Goal: Information Seeking & Learning: Learn about a topic

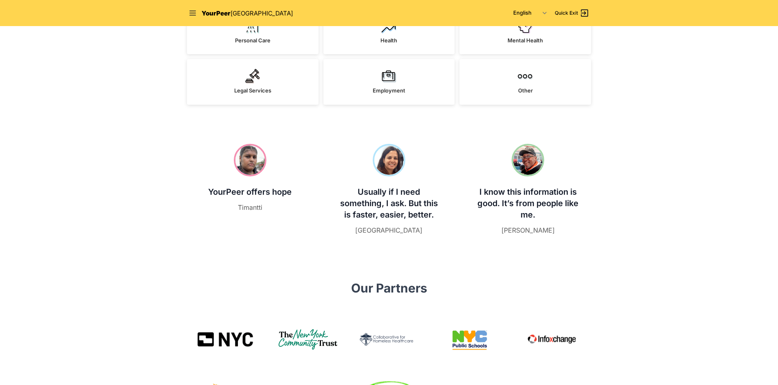
scroll to position [163, 0]
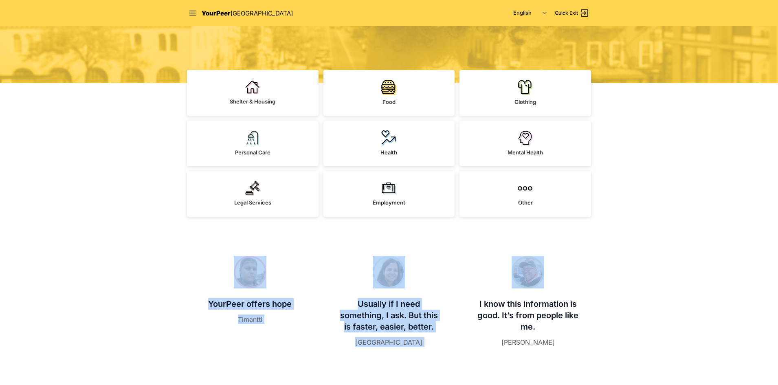
drag, startPoint x: 114, startPoint y: 261, endPoint x: 751, endPoint y: 287, distance: 636.9
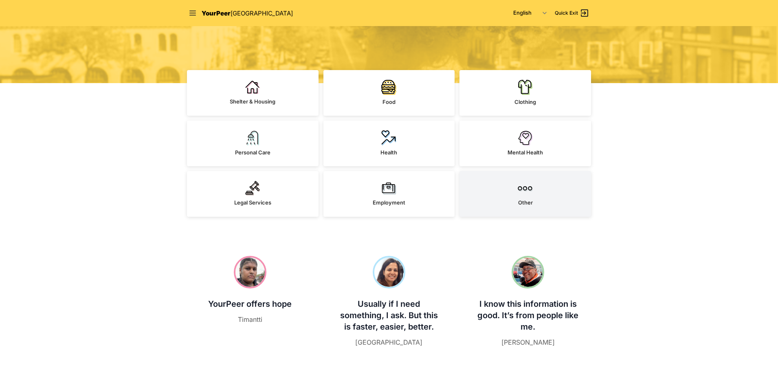
click at [506, 204] on link "Other" at bounding box center [525, 194] width 132 height 46
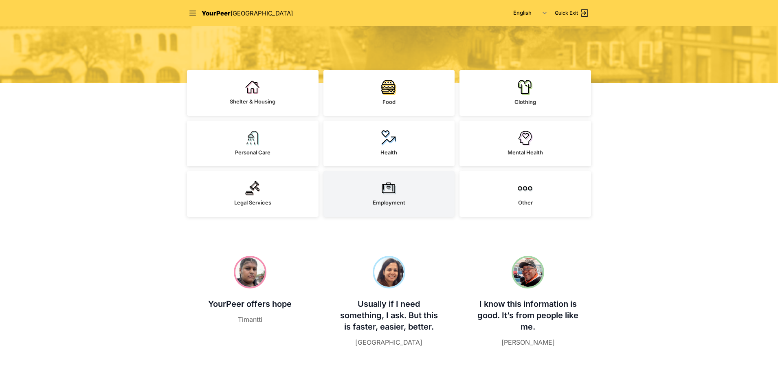
select select "recentlyUpdated"
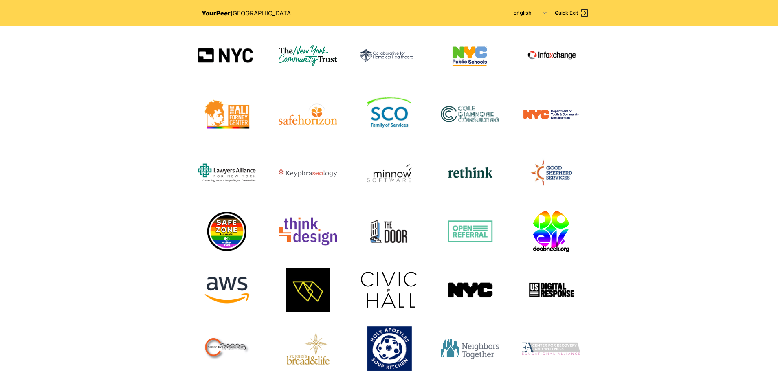
scroll to position [529, 0]
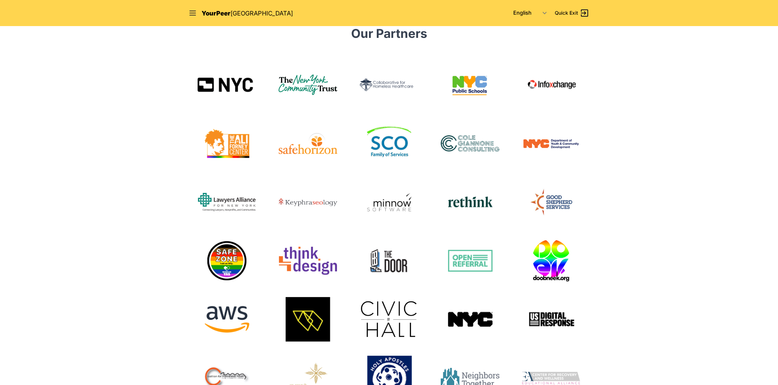
drag, startPoint x: 184, startPoint y: 66, endPoint x: 216, endPoint y: 67, distance: 32.2
click at [223, 76] on div "Our Partners Food service information provided with the help of Hunter College …" at bounding box center [388, 272] width 417 height 492
click at [175, 83] on section "Our Partners Food service information provided with the help of Hunter College …" at bounding box center [389, 277] width 778 height 541
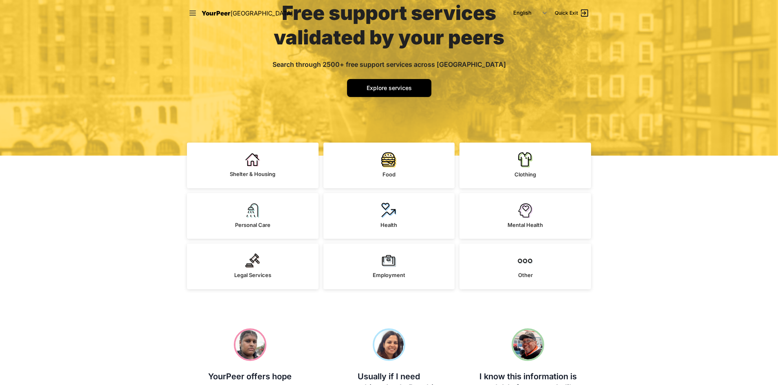
scroll to position [0, 0]
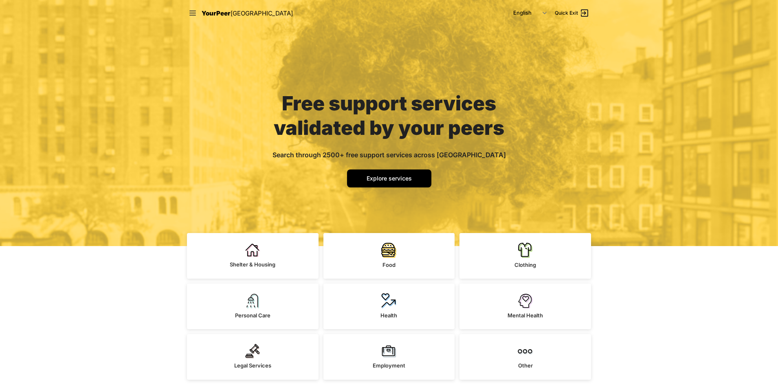
click at [197, 14] on div "YourPeer [GEOGRAPHIC_DATA]" at bounding box center [241, 13] width 104 height 10
click at [194, 13] on icon at bounding box center [193, 13] width 8 height 8
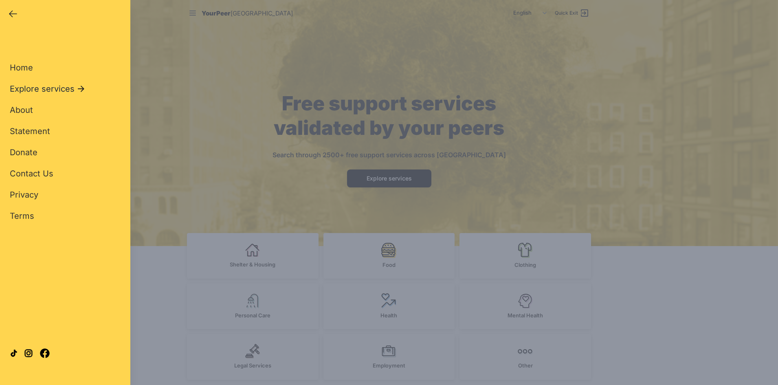
click at [33, 90] on span "Explore services" at bounding box center [42, 88] width 65 height 11
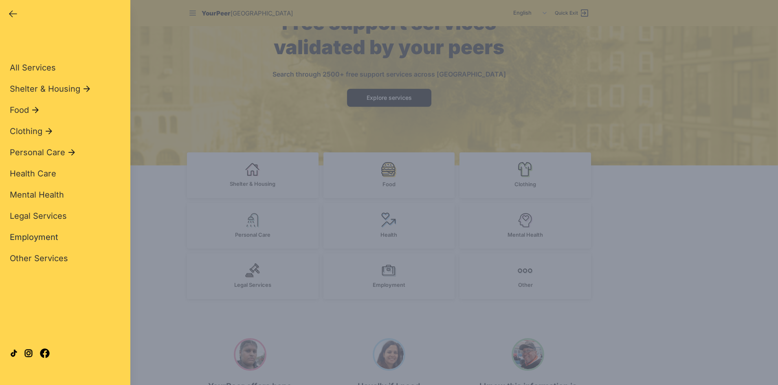
scroll to position [81, 0]
click at [162, 242] on div "Close panel YourPeer [GEOGRAPHIC_DATA] Quick Exit Single Adult Families Soup Ki…" at bounding box center [389, 192] width 778 height 385
click at [31, 234] on span "Employment" at bounding box center [34, 237] width 48 height 10
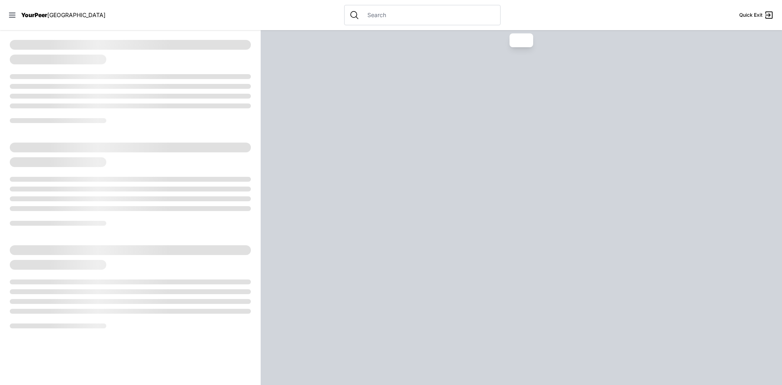
select select "recentlyUpdated"
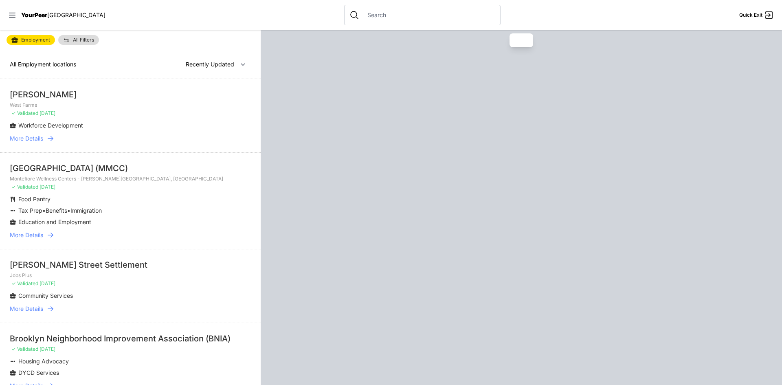
click at [33, 91] on div "[PERSON_NAME]" at bounding box center [130, 94] width 241 height 11
click at [24, 13] on span "YourPeer" at bounding box center [34, 14] width 26 height 7
